Goal: Transaction & Acquisition: Purchase product/service

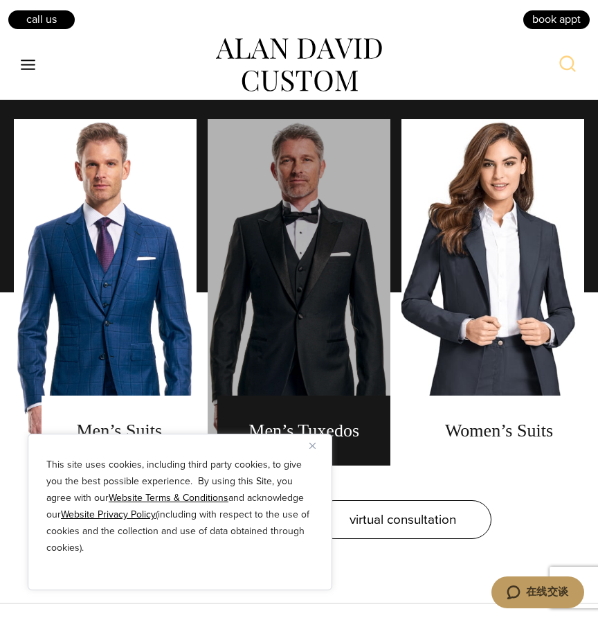
scroll to position [1007, 0]
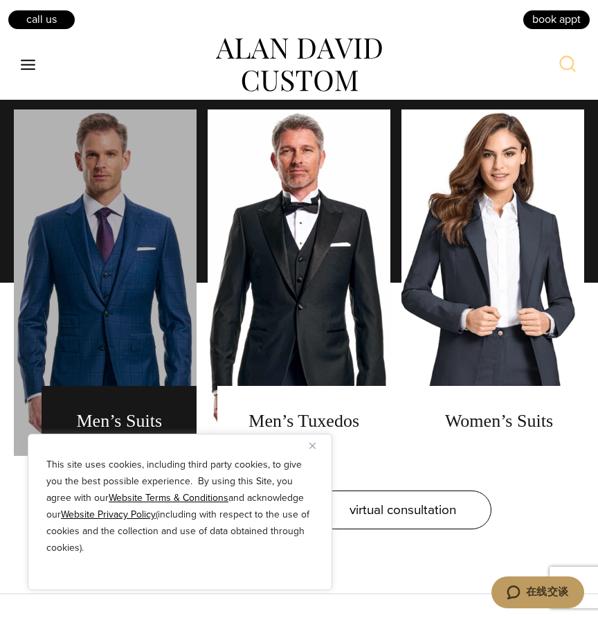
click at [132, 285] on link "men's suits" at bounding box center [105, 282] width 183 height 346
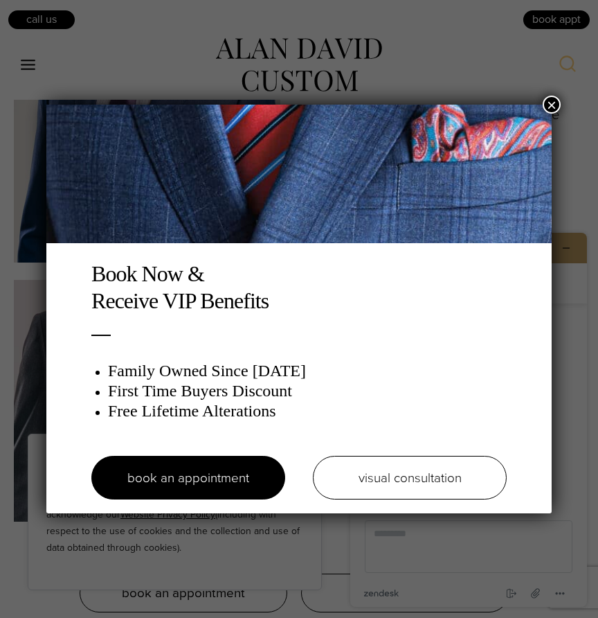
click at [546, 105] on button "×" at bounding box center [552, 105] width 18 height 18
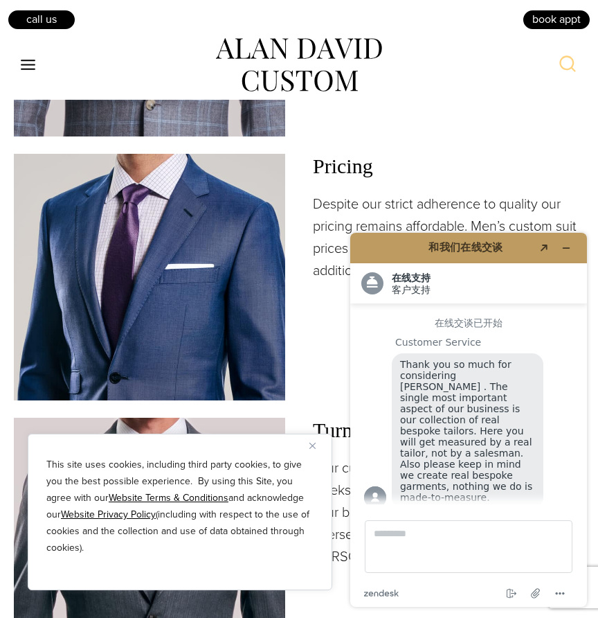
scroll to position [1932, 0]
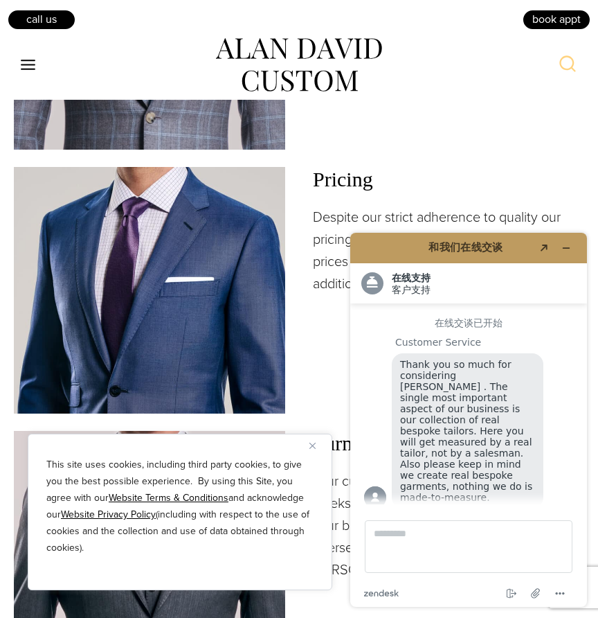
click at [562, 235] on header "和我们在线交谈 Created with Sketch." at bounding box center [468, 248] width 237 height 30
click at [564, 240] on button "最小化小组件" at bounding box center [566, 247] width 22 height 19
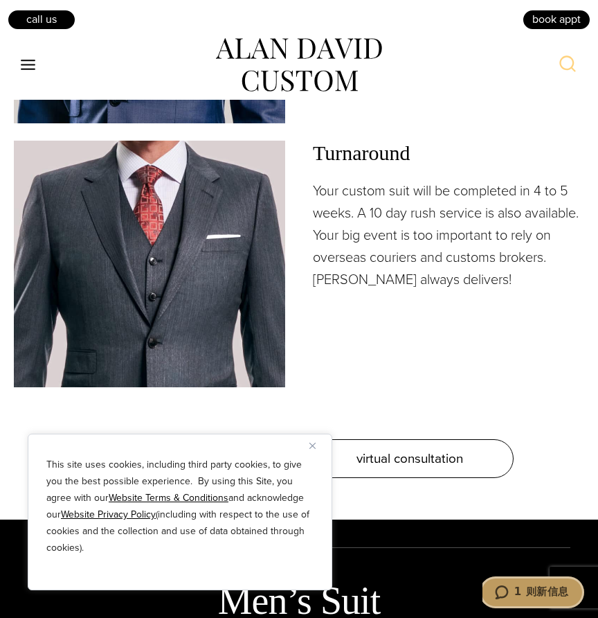
scroll to position [2223, 0]
